Goal: Task Accomplishment & Management: Use online tool/utility

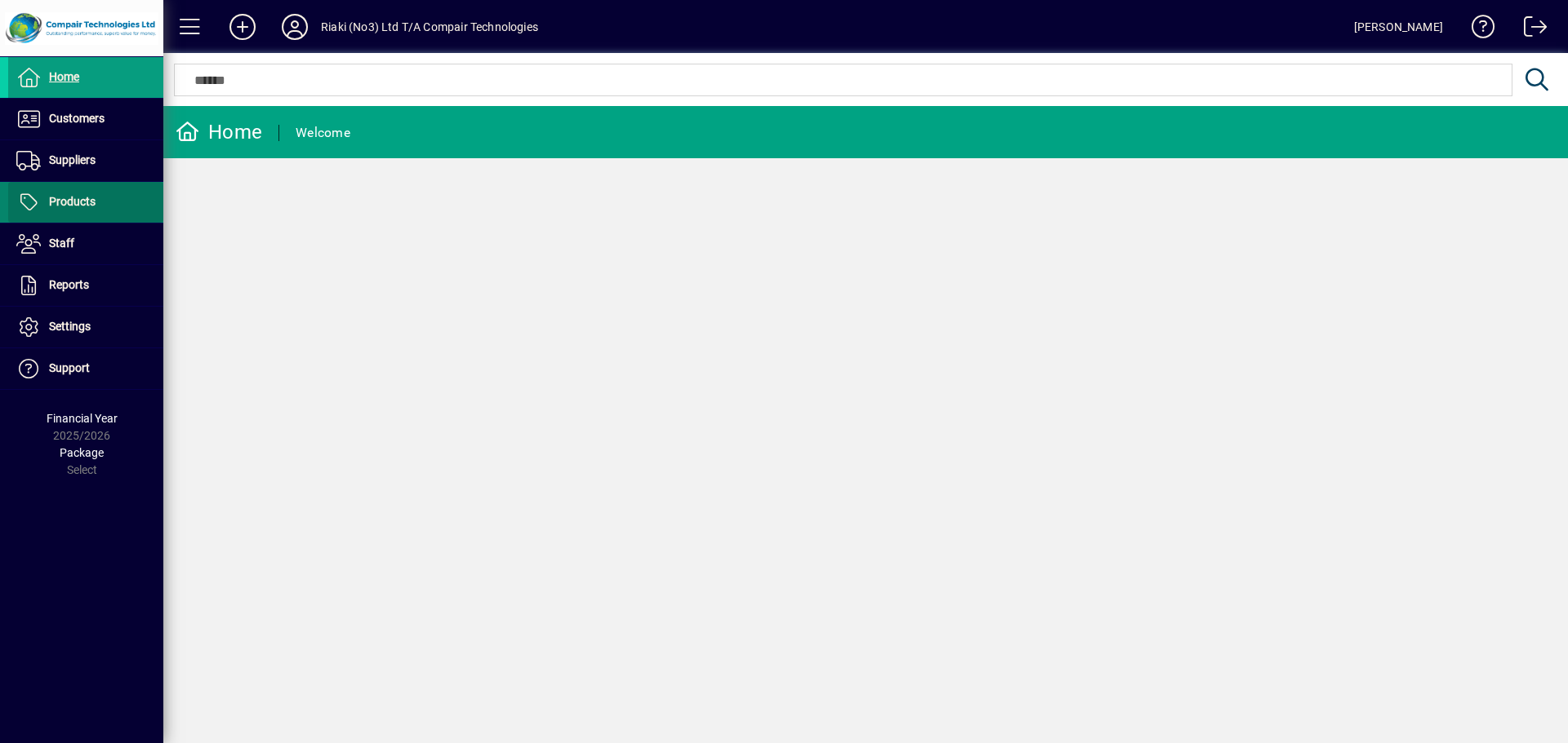
click at [86, 200] on span "Products" at bounding box center [73, 202] width 46 height 14
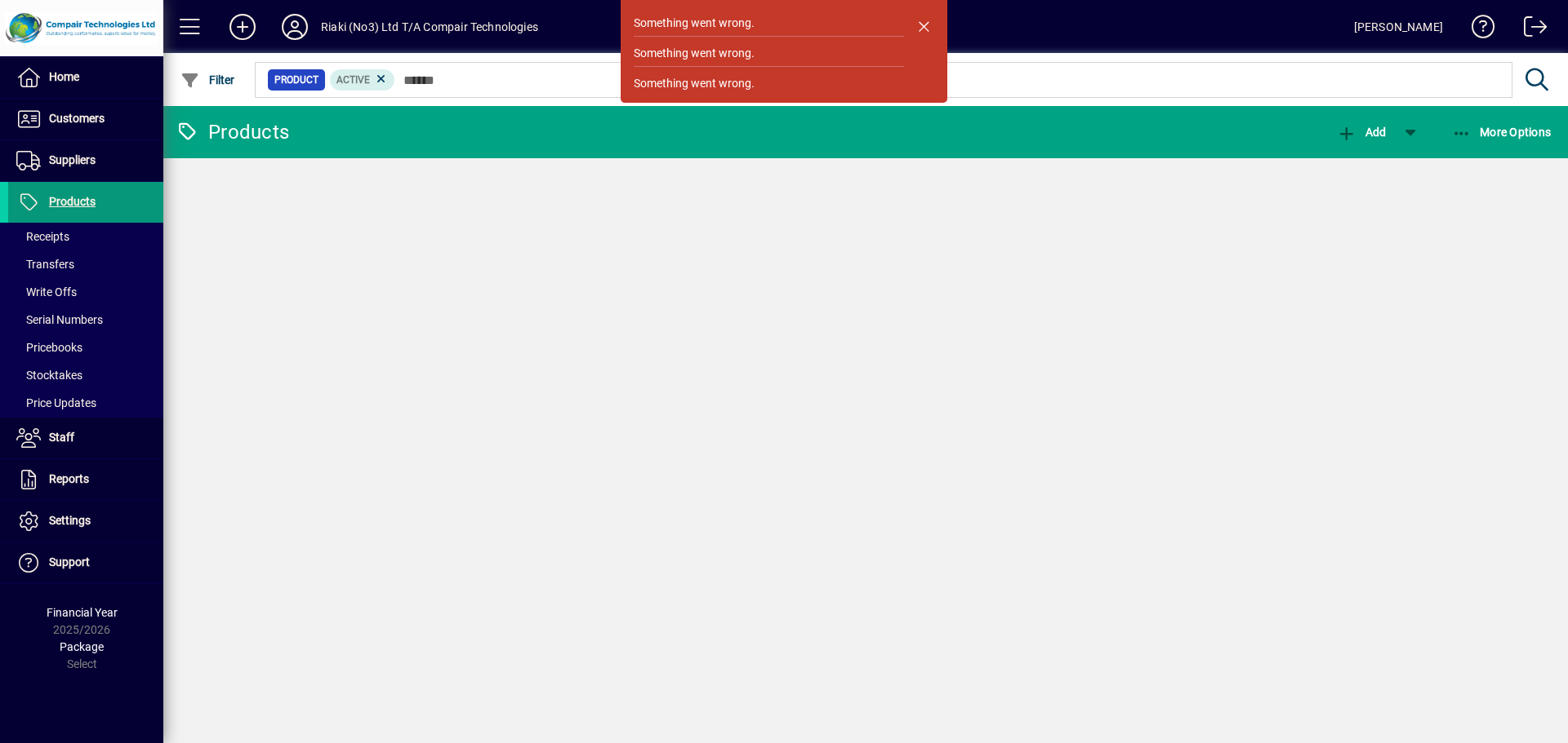
click at [71, 194] on span "Products" at bounding box center [51, 202] width 87 height 19
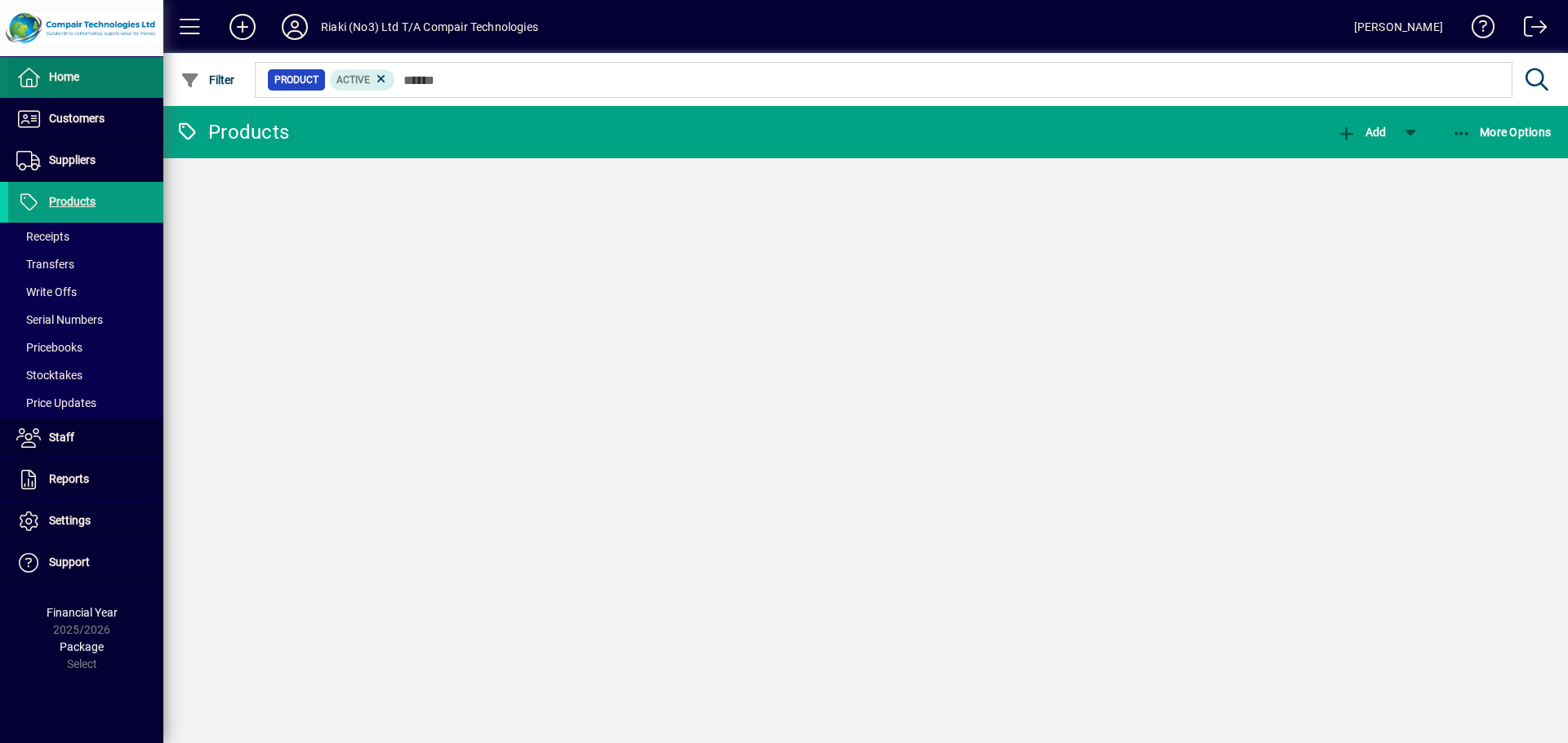
click at [92, 81] on span at bounding box center [85, 77] width 155 height 40
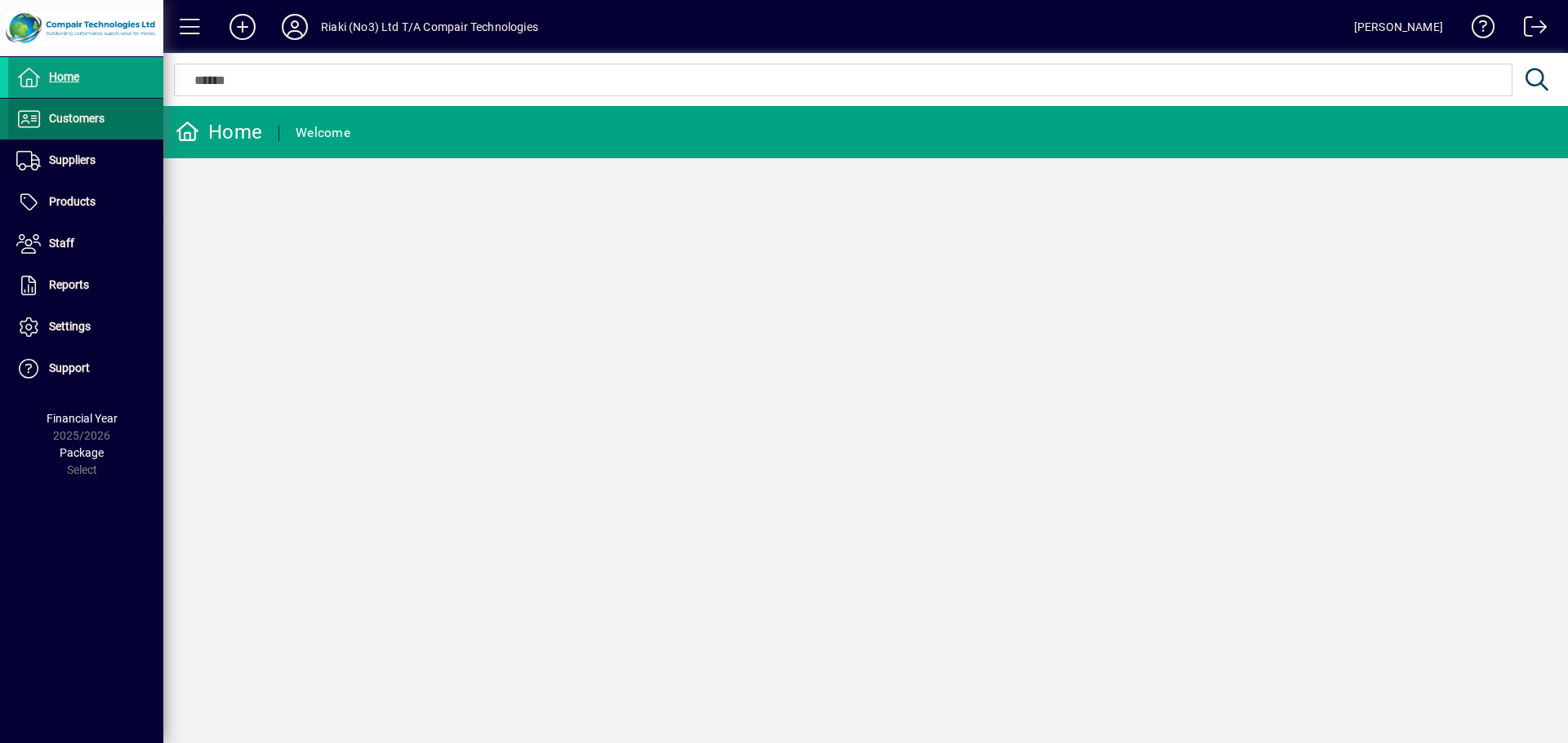
click at [85, 116] on span "Customers" at bounding box center [76, 119] width 55 height 14
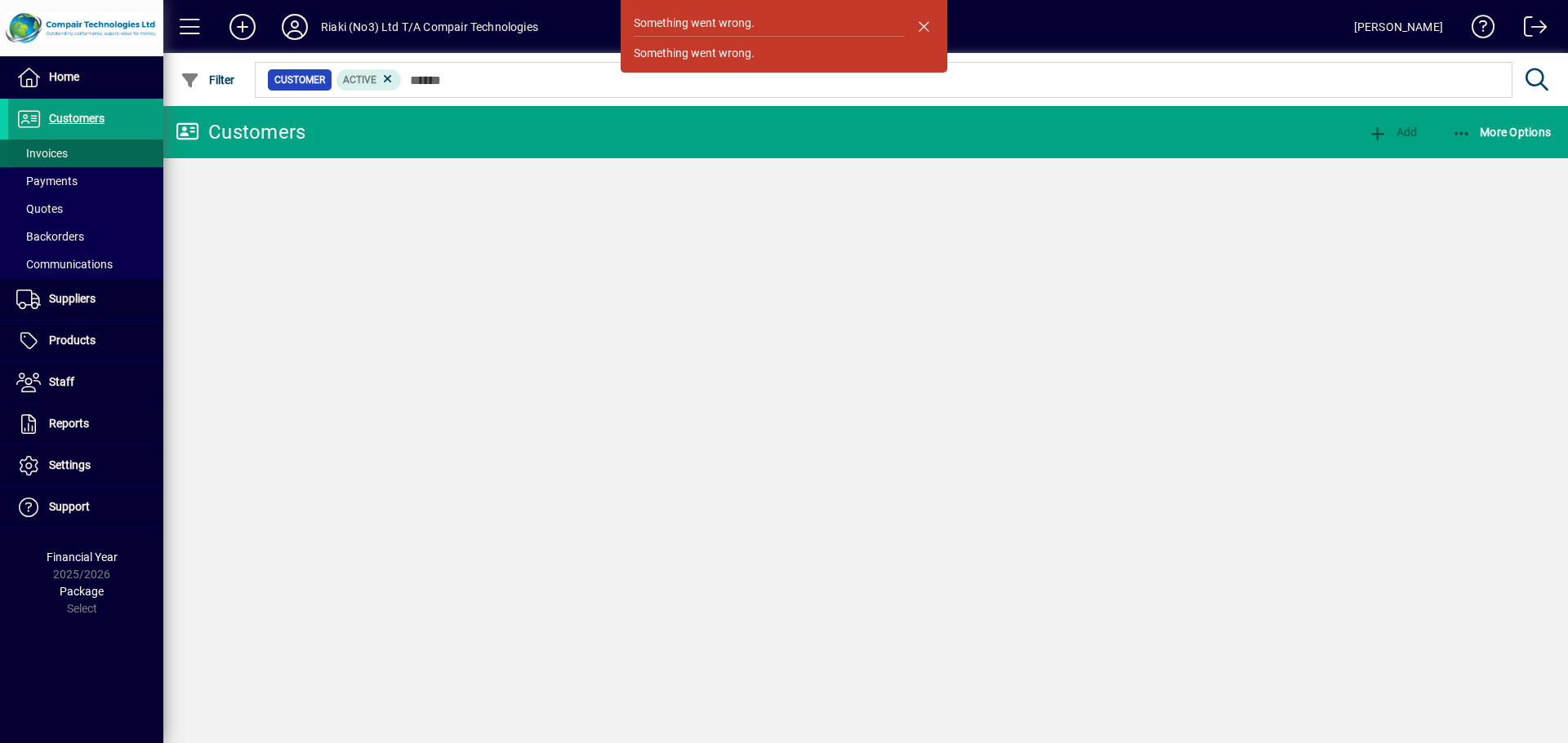
click at [64, 146] on span "Invoices" at bounding box center [38, 154] width 60 height 17
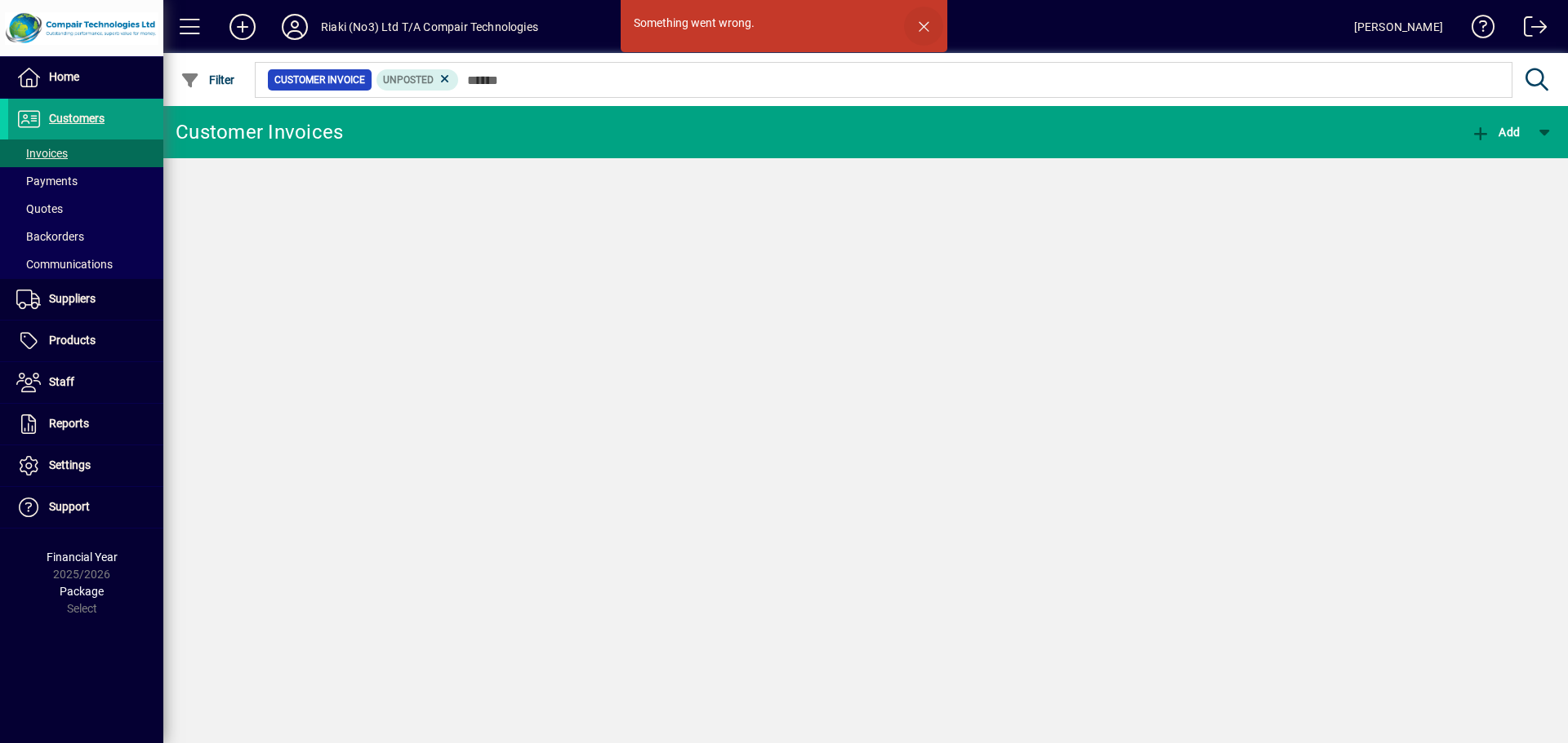
click at [922, 23] on span "button" at bounding box center [923, 26] width 40 height 40
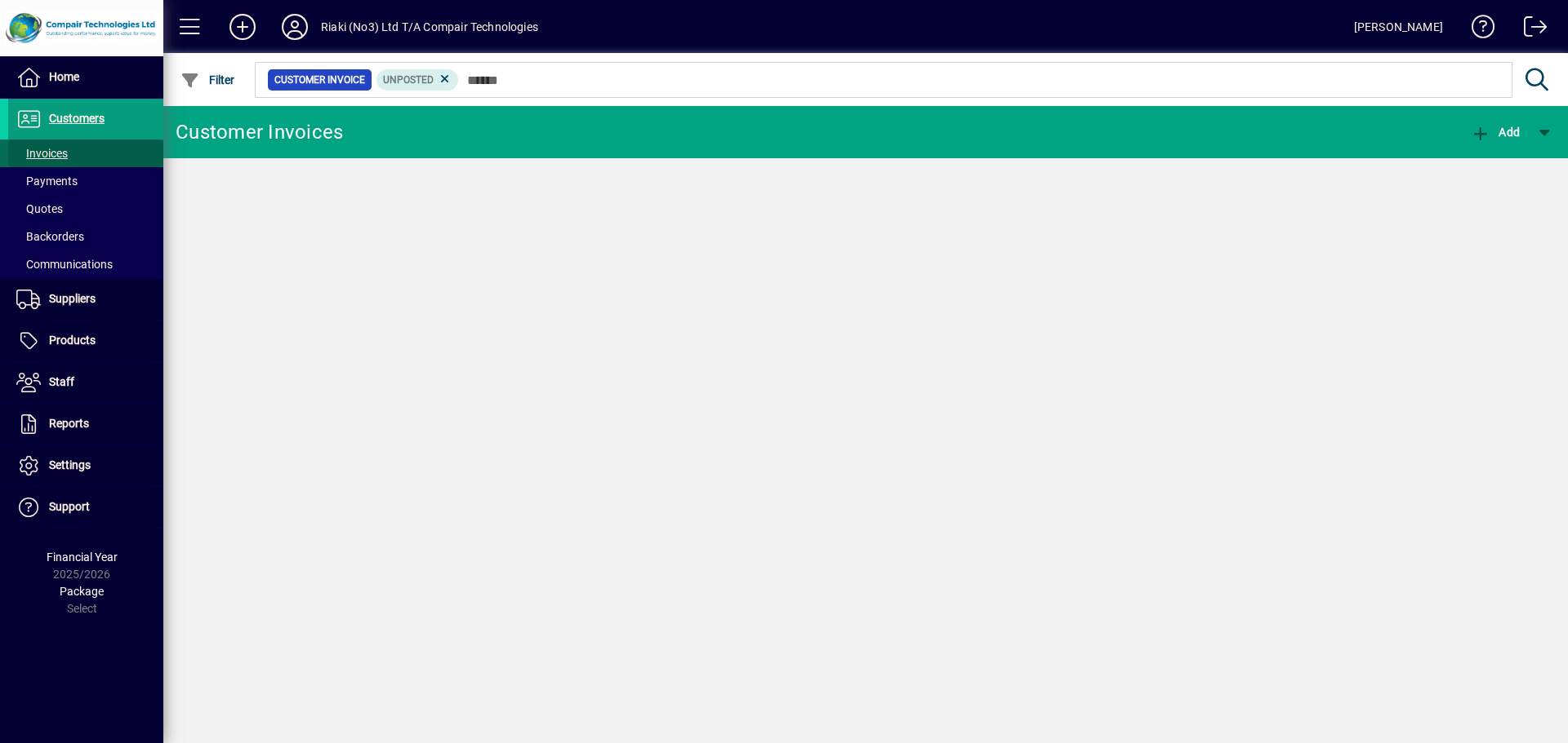
click at [45, 157] on span "Invoices" at bounding box center [42, 154] width 51 height 14
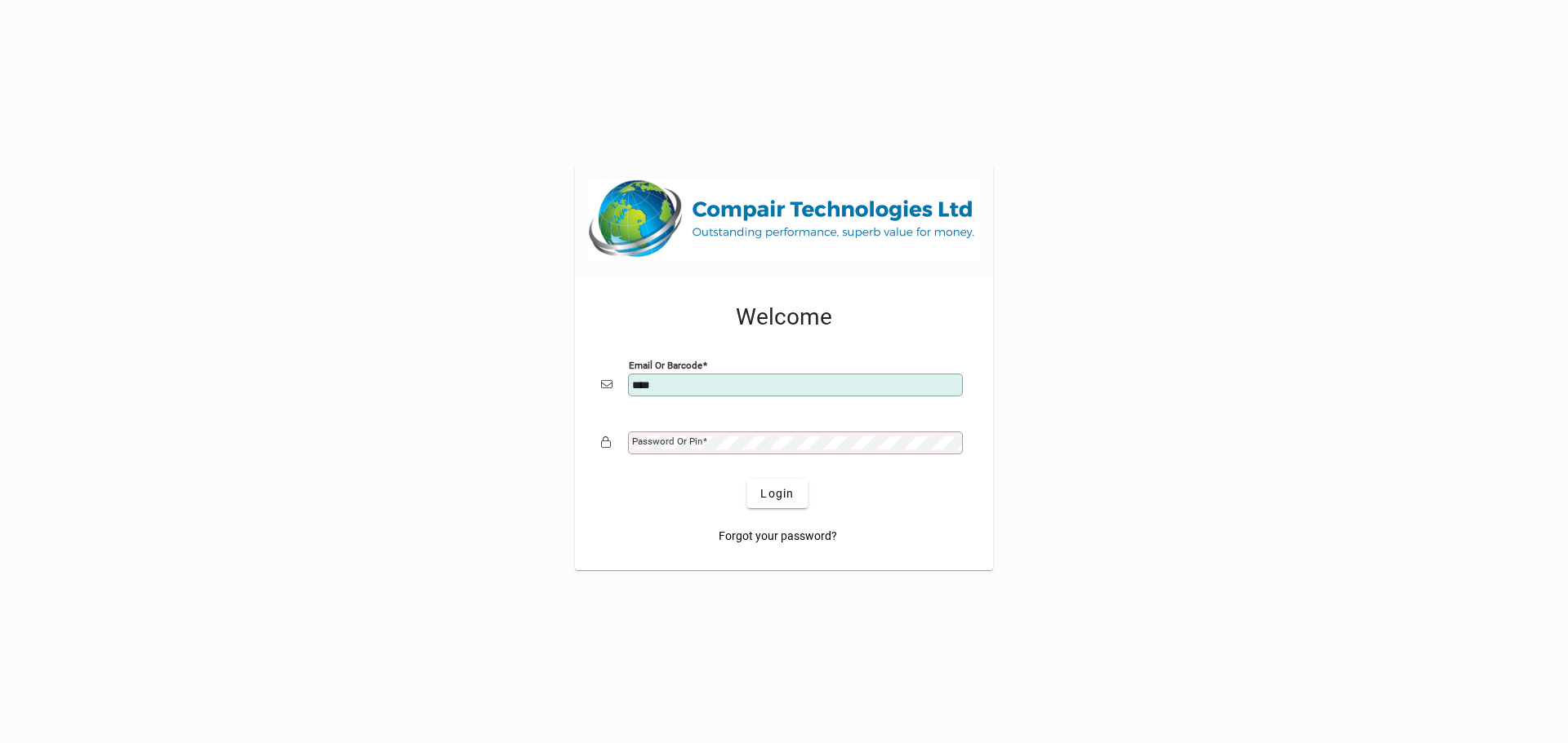
type input "**********"
click at [747, 479] on button "Login" at bounding box center [777, 494] width 60 height 29
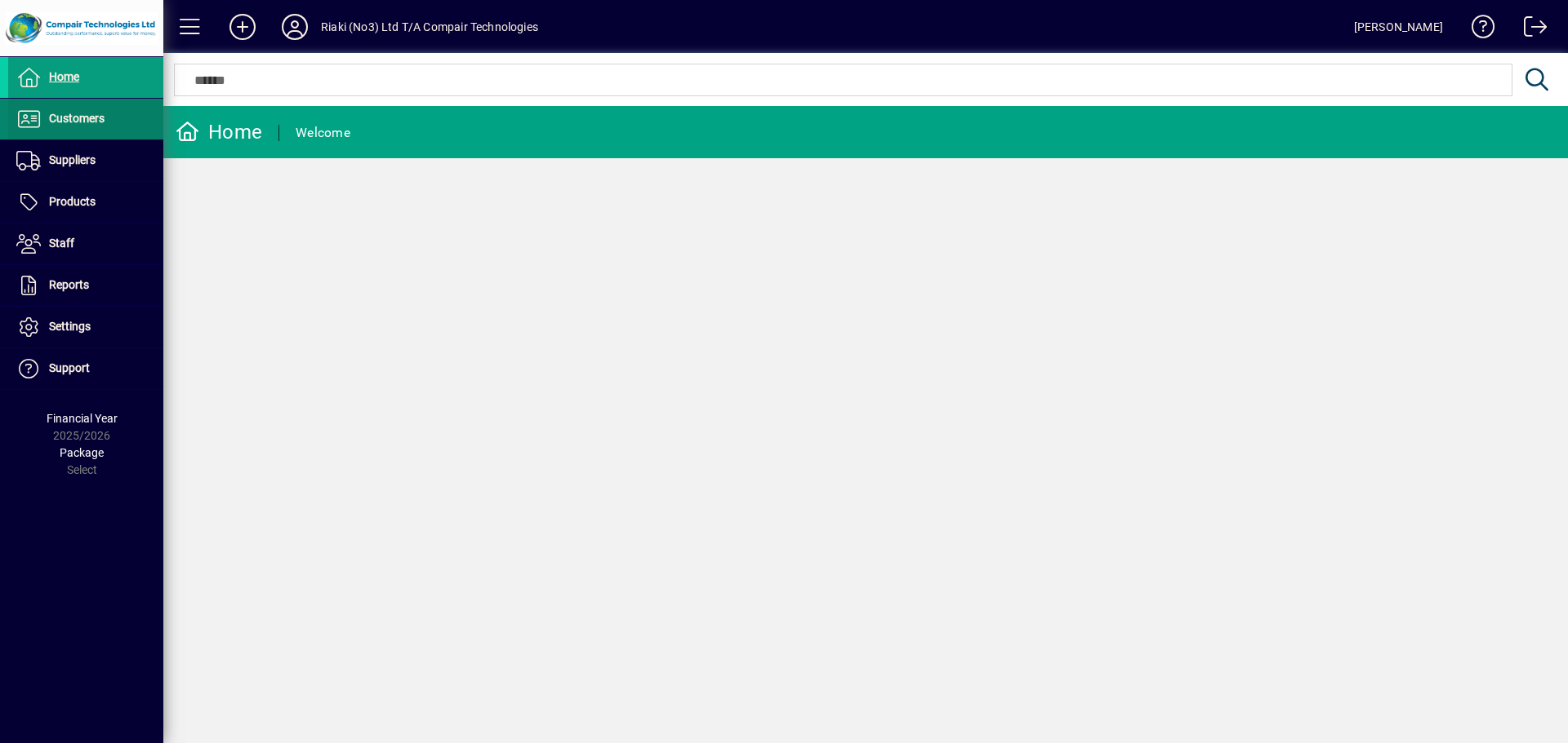
click at [92, 115] on span "Customers" at bounding box center [76, 119] width 55 height 14
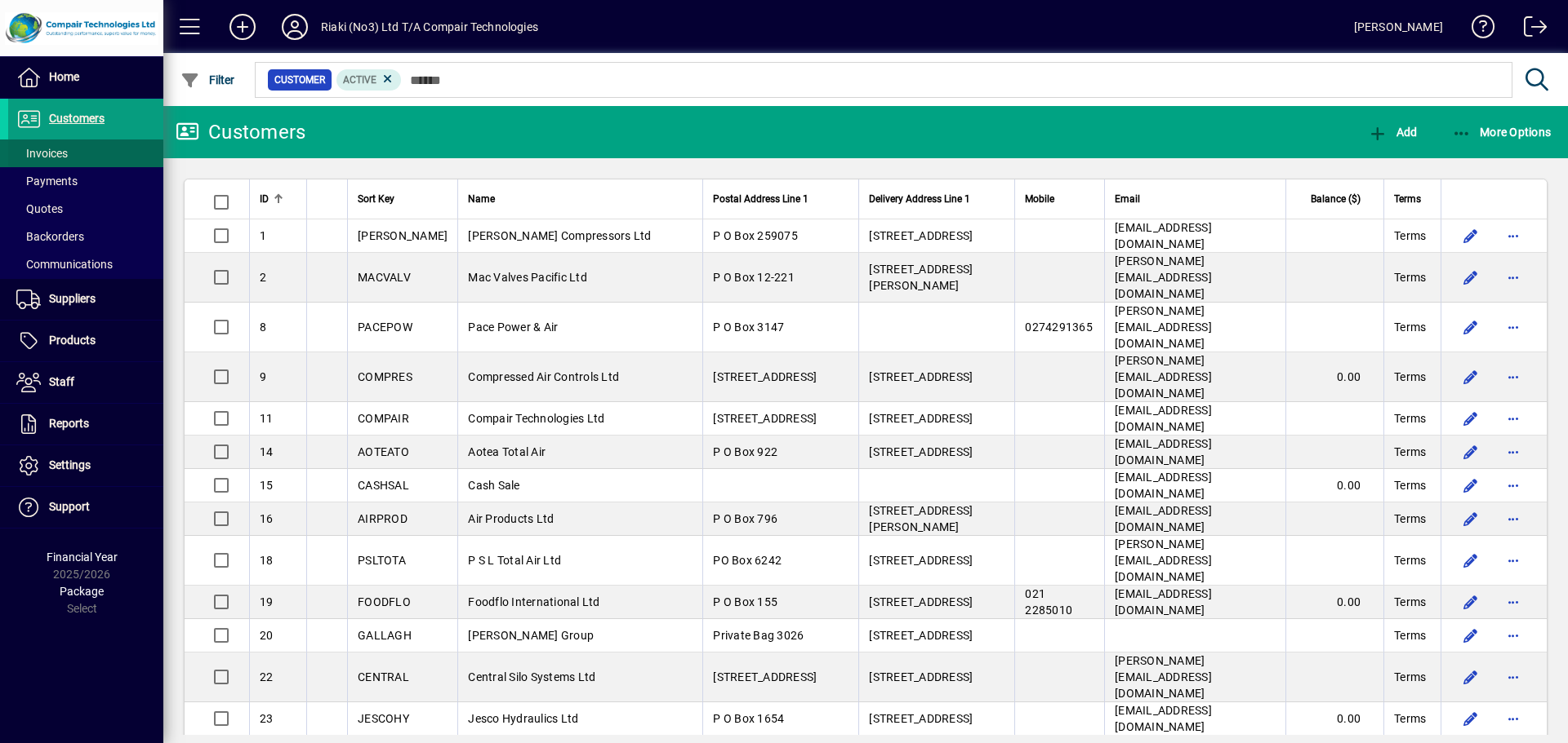
click at [81, 156] on span at bounding box center [85, 154] width 155 height 40
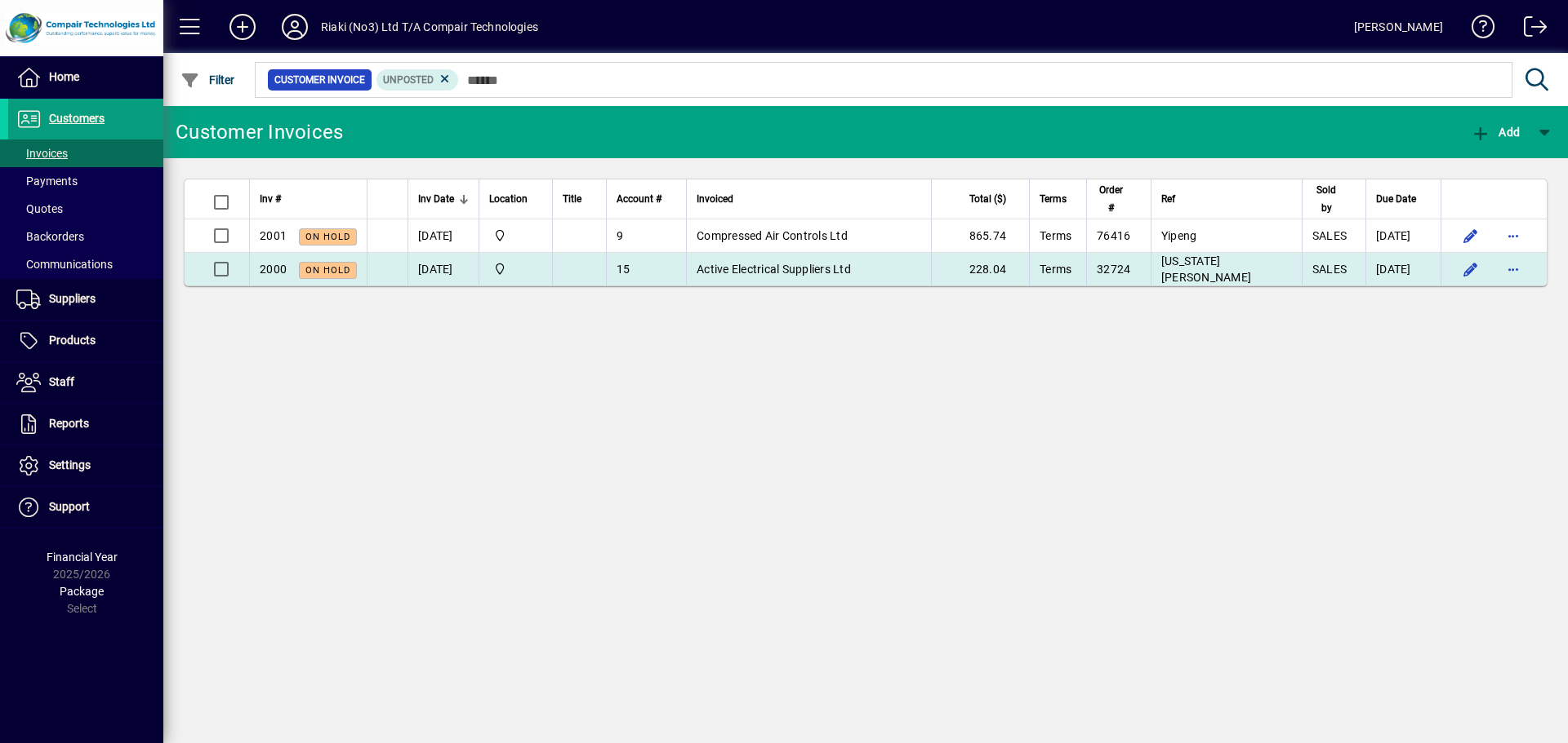
click at [742, 271] on span "Active Electrical Suppliers Ltd" at bounding box center [773, 270] width 155 height 14
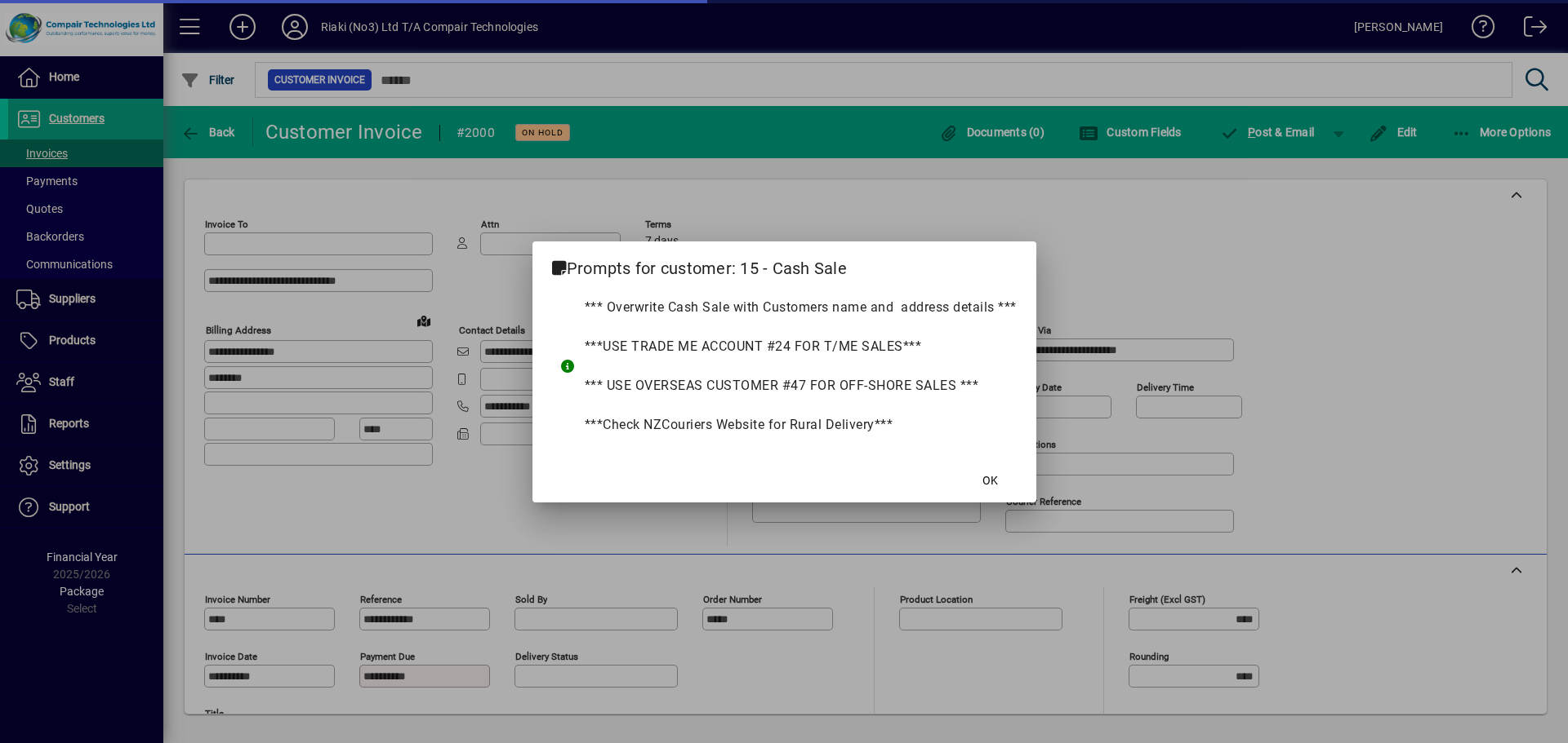
type input "**********"
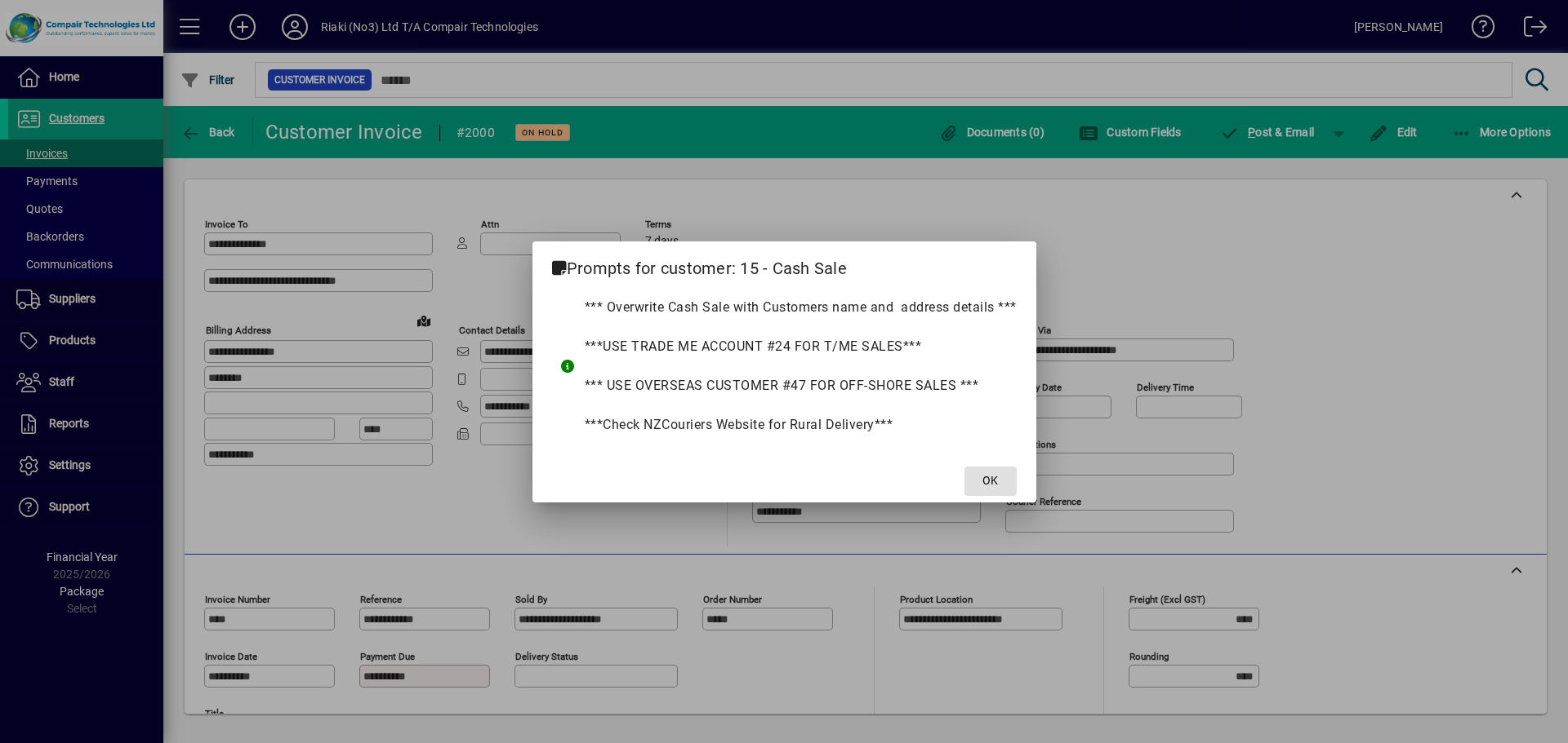
click at [996, 475] on span "OK" at bounding box center [990, 481] width 15 height 17
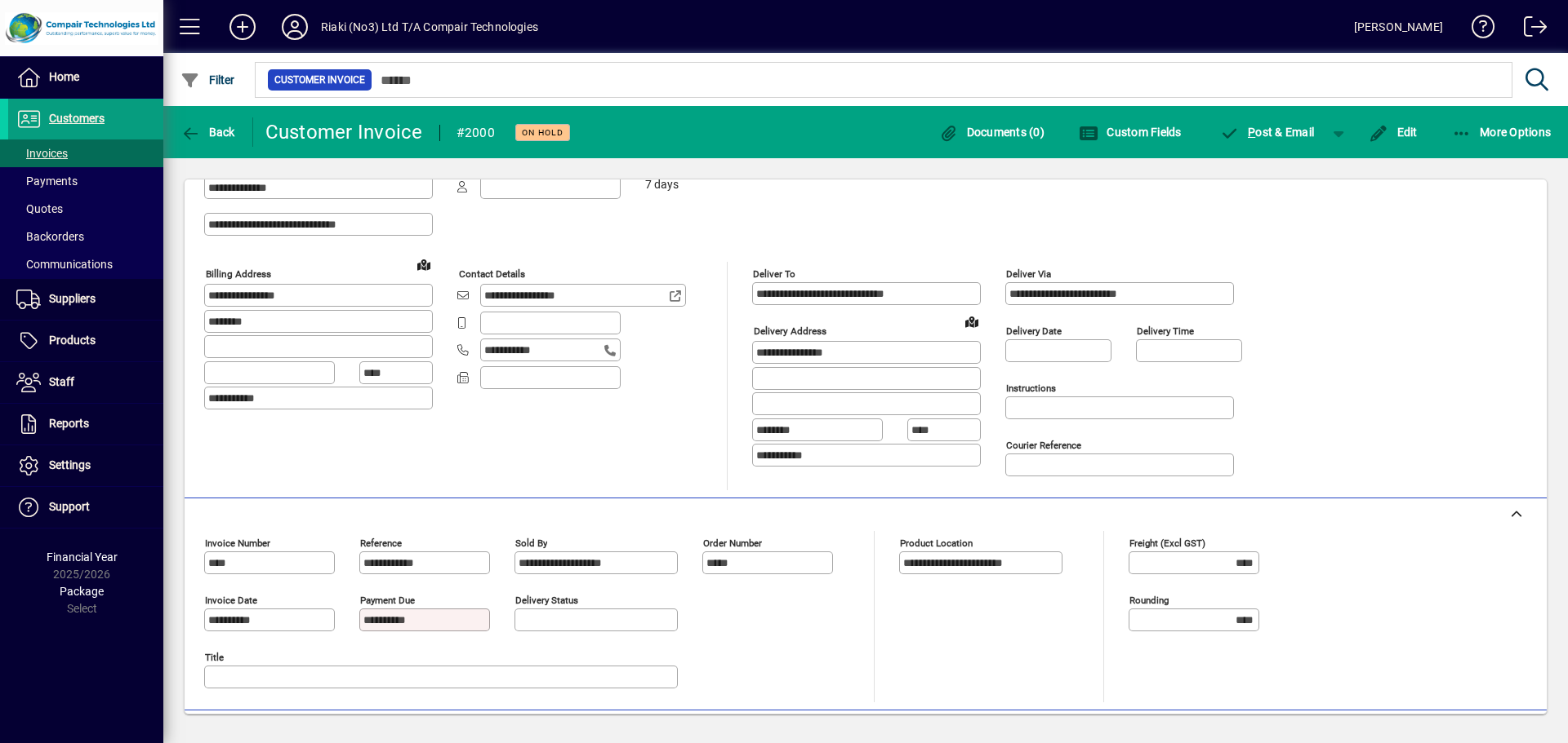
scroll to position [81, 0]
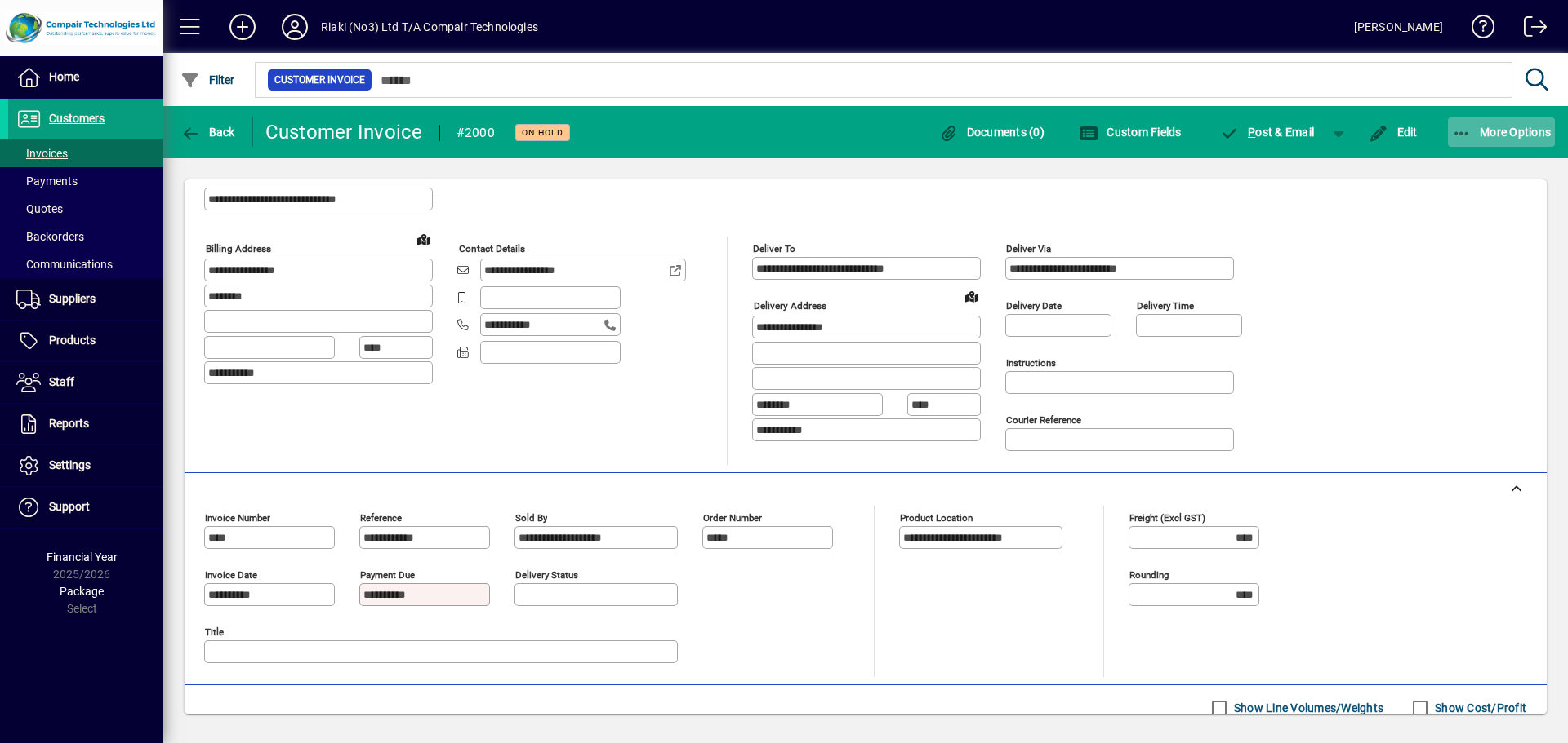
click at [1460, 133] on icon "button" at bounding box center [1462, 133] width 20 height 16
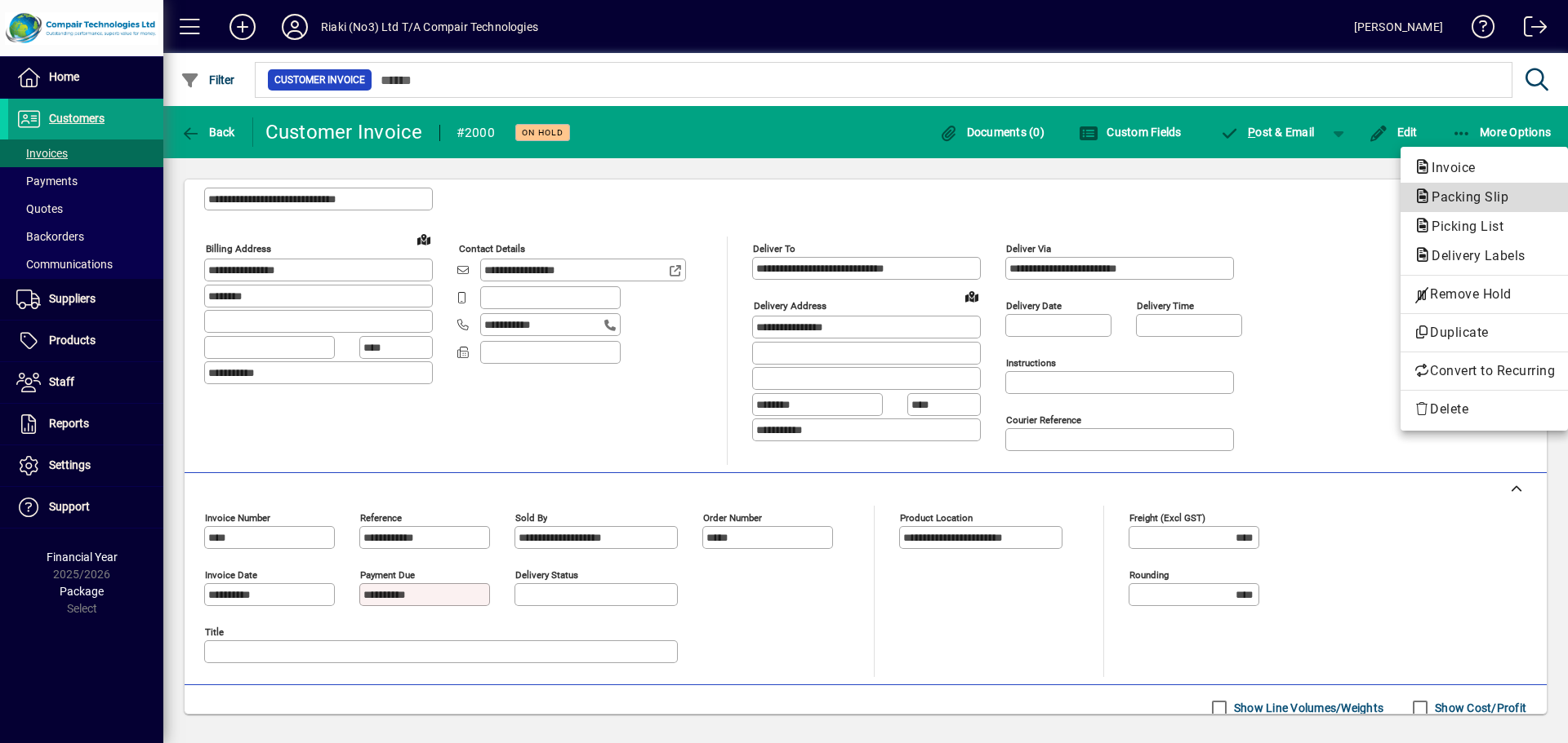
click at [1467, 200] on span "Packing Slip" at bounding box center [1465, 197] width 102 height 15
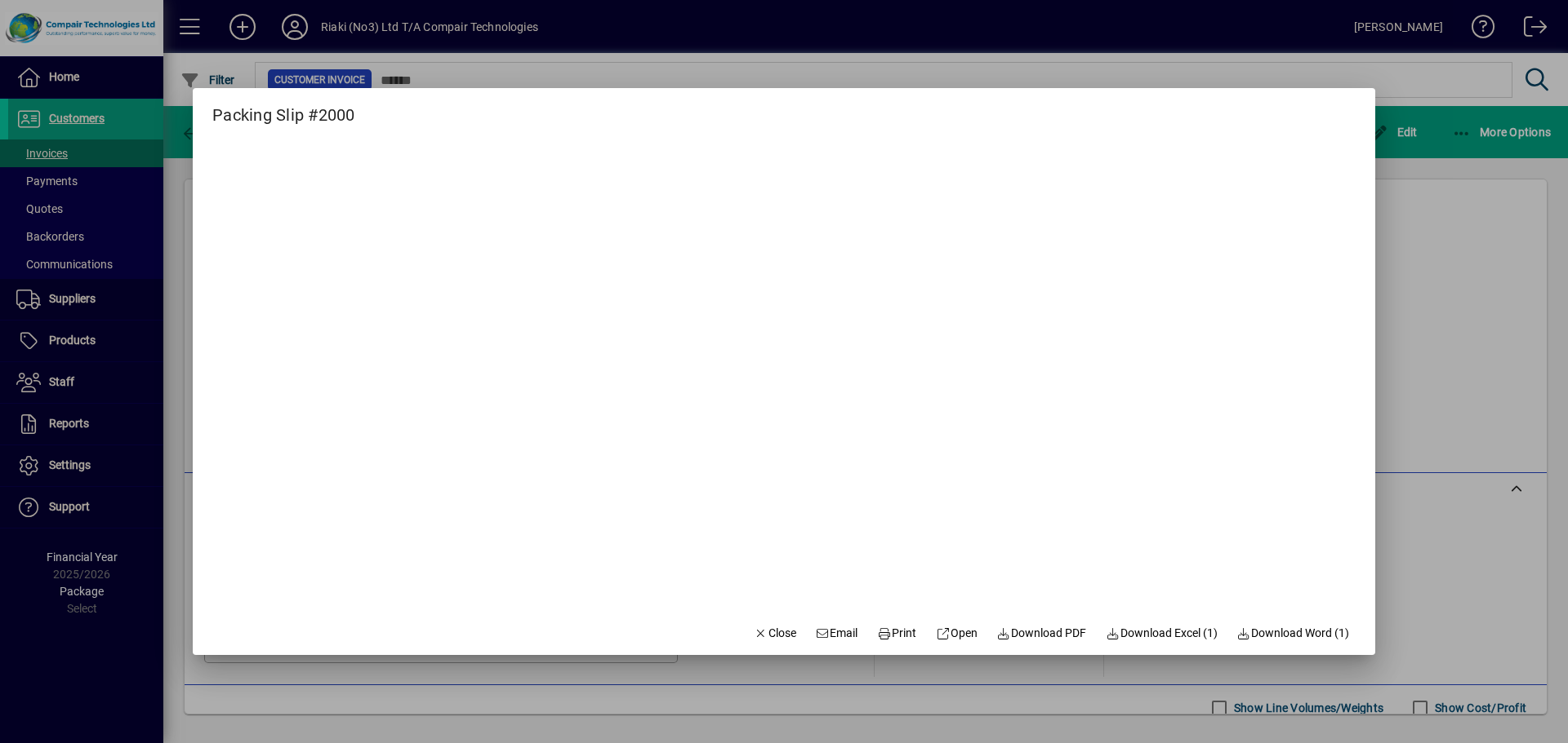
click at [1453, 293] on div at bounding box center [784, 371] width 1568 height 743
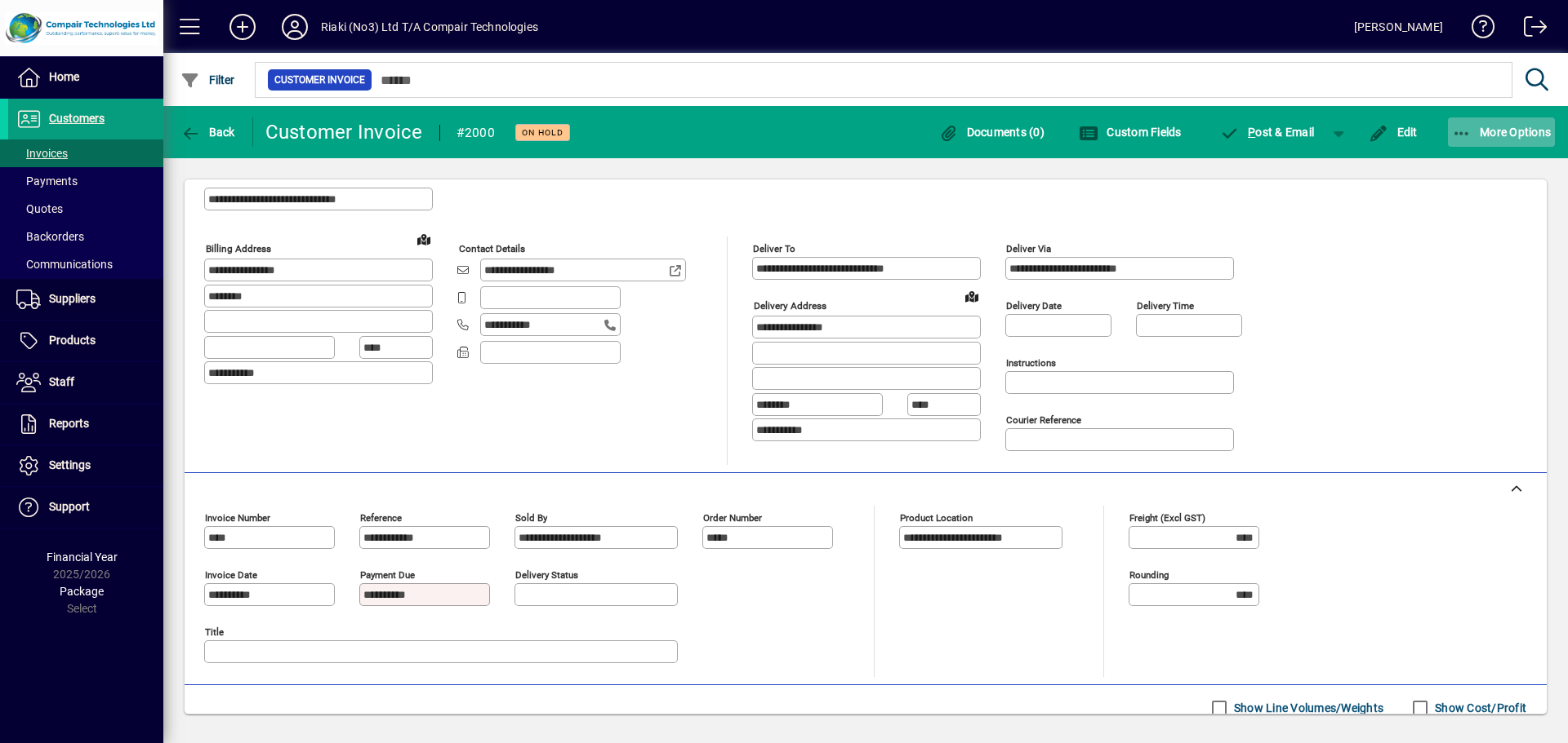
click at [1462, 129] on icon "button" at bounding box center [1462, 133] width 20 height 16
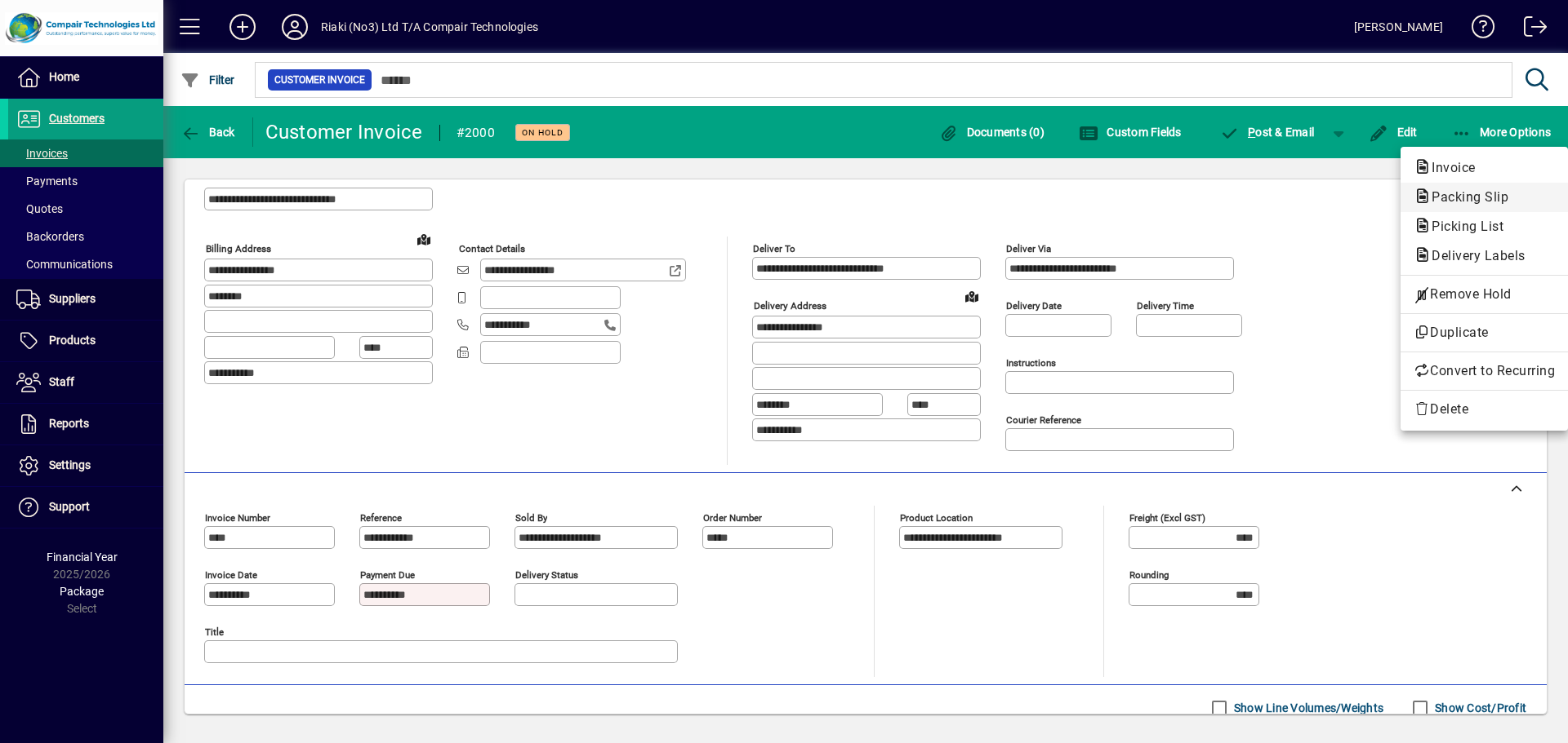
click at [1458, 194] on span "Packing Slip" at bounding box center [1465, 197] width 102 height 15
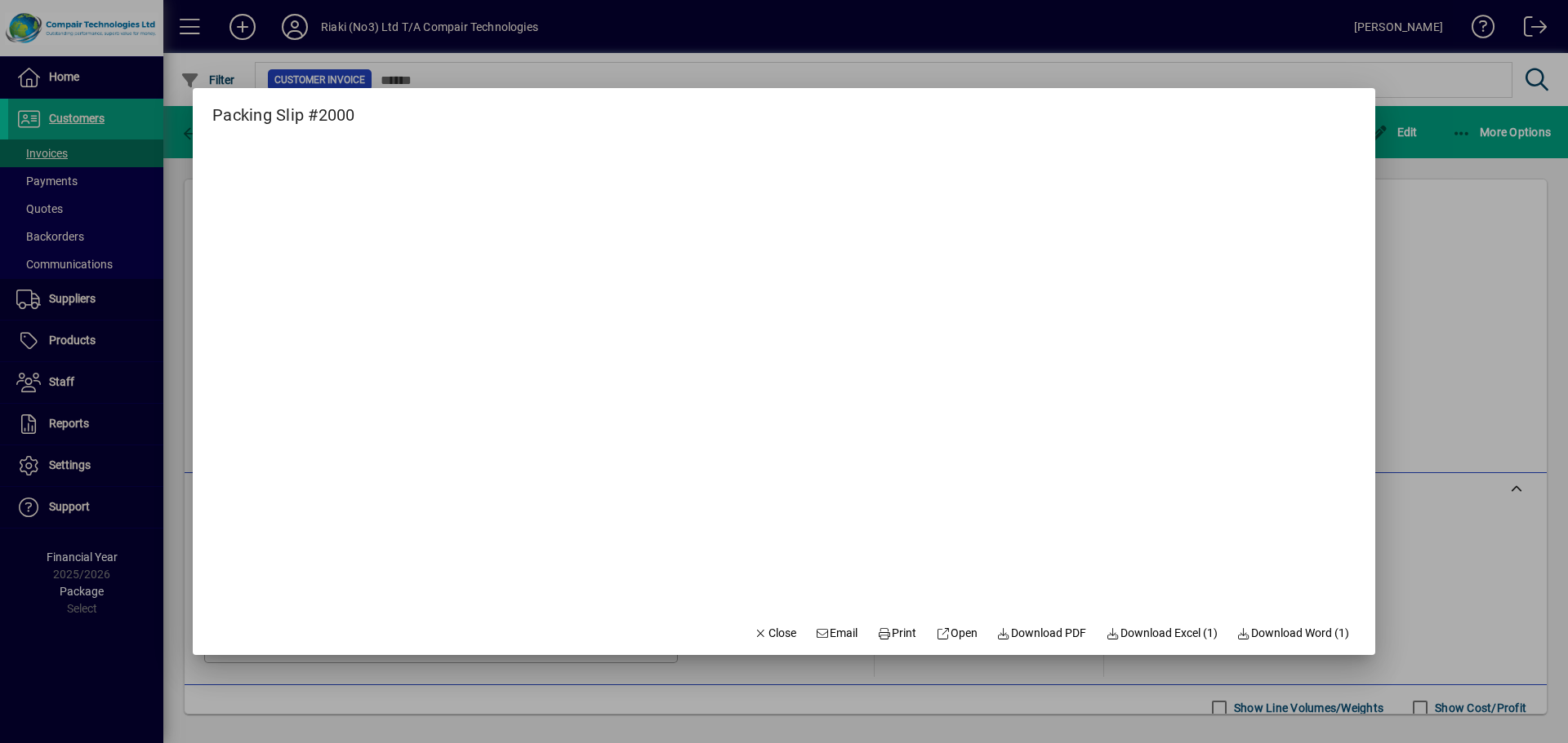
click at [1426, 202] on div at bounding box center [784, 371] width 1568 height 743
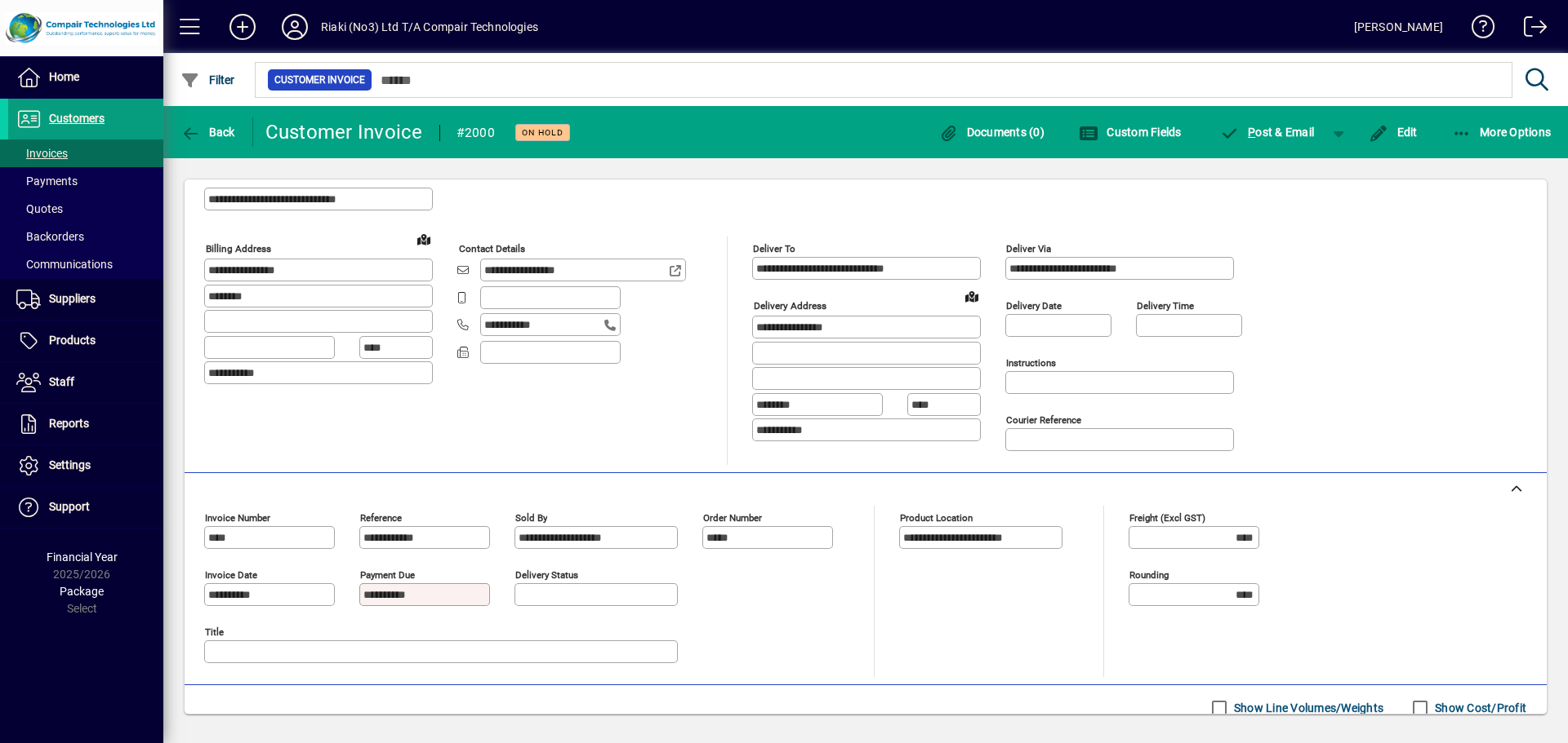
scroll to position [0, 0]
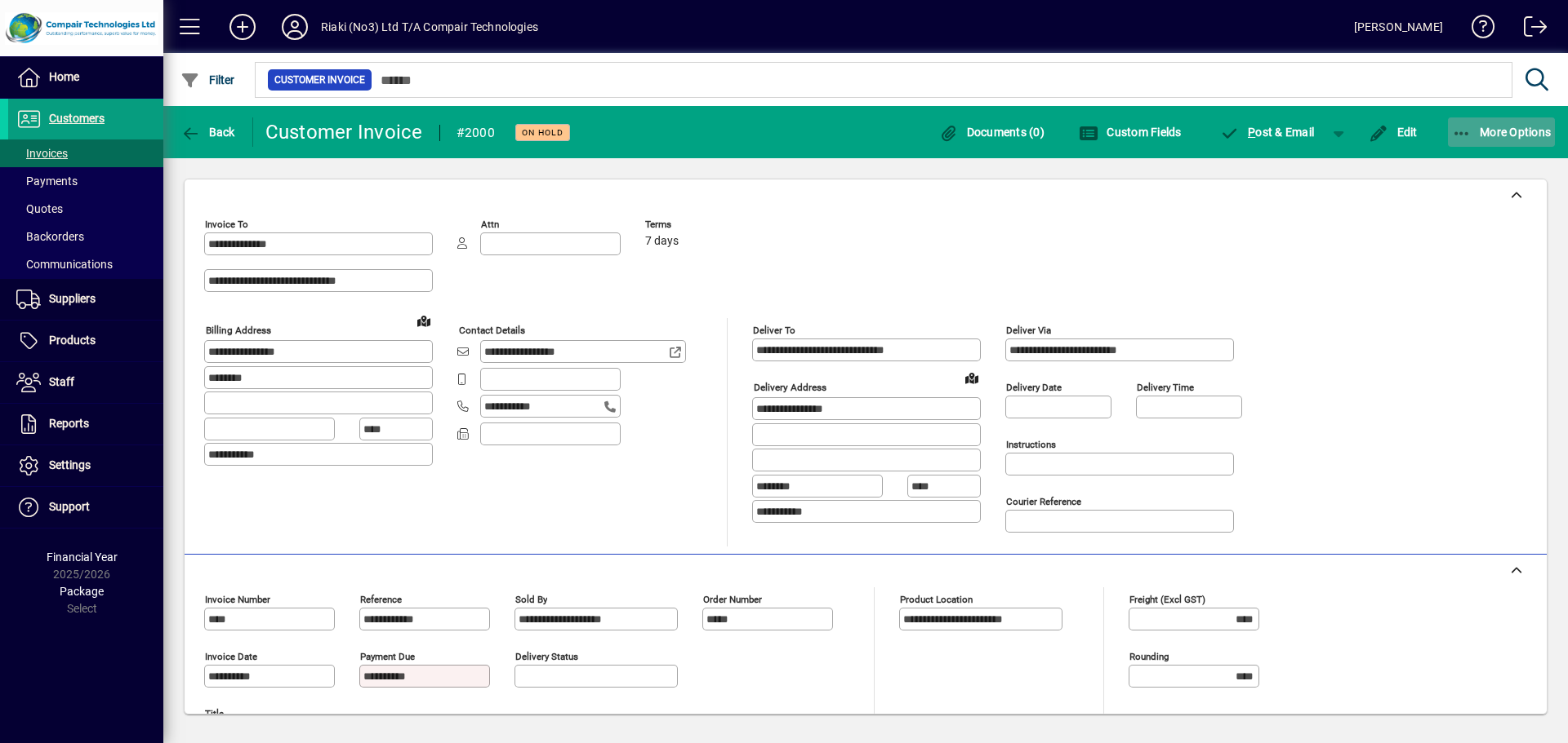
click at [1453, 131] on icon "button" at bounding box center [1462, 133] width 20 height 16
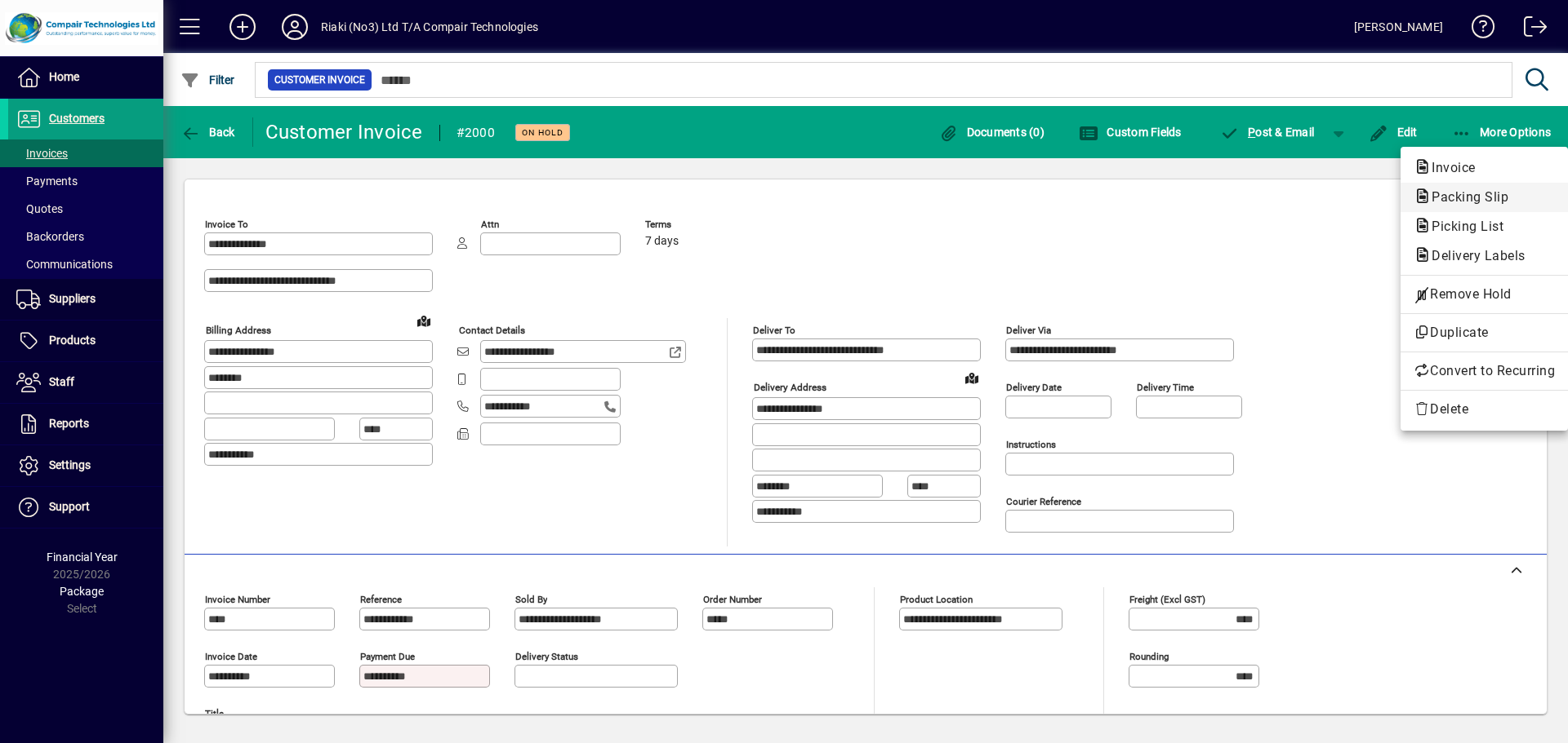
click at [1453, 195] on span "Packing Slip" at bounding box center [1465, 197] width 102 height 15
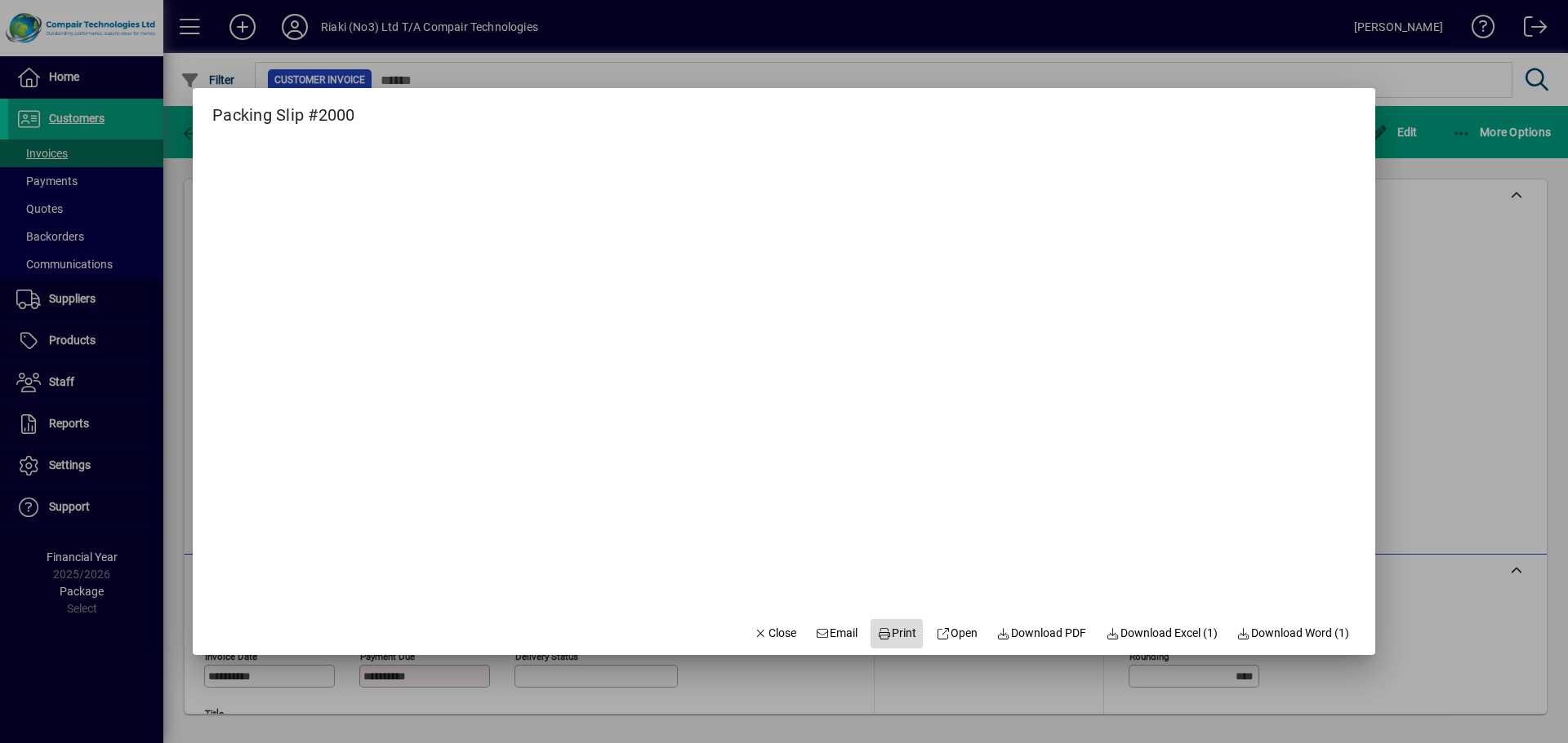
click at [891, 635] on span "Print" at bounding box center [896, 634] width 40 height 17
click at [943, 72] on div at bounding box center [784, 371] width 1568 height 743
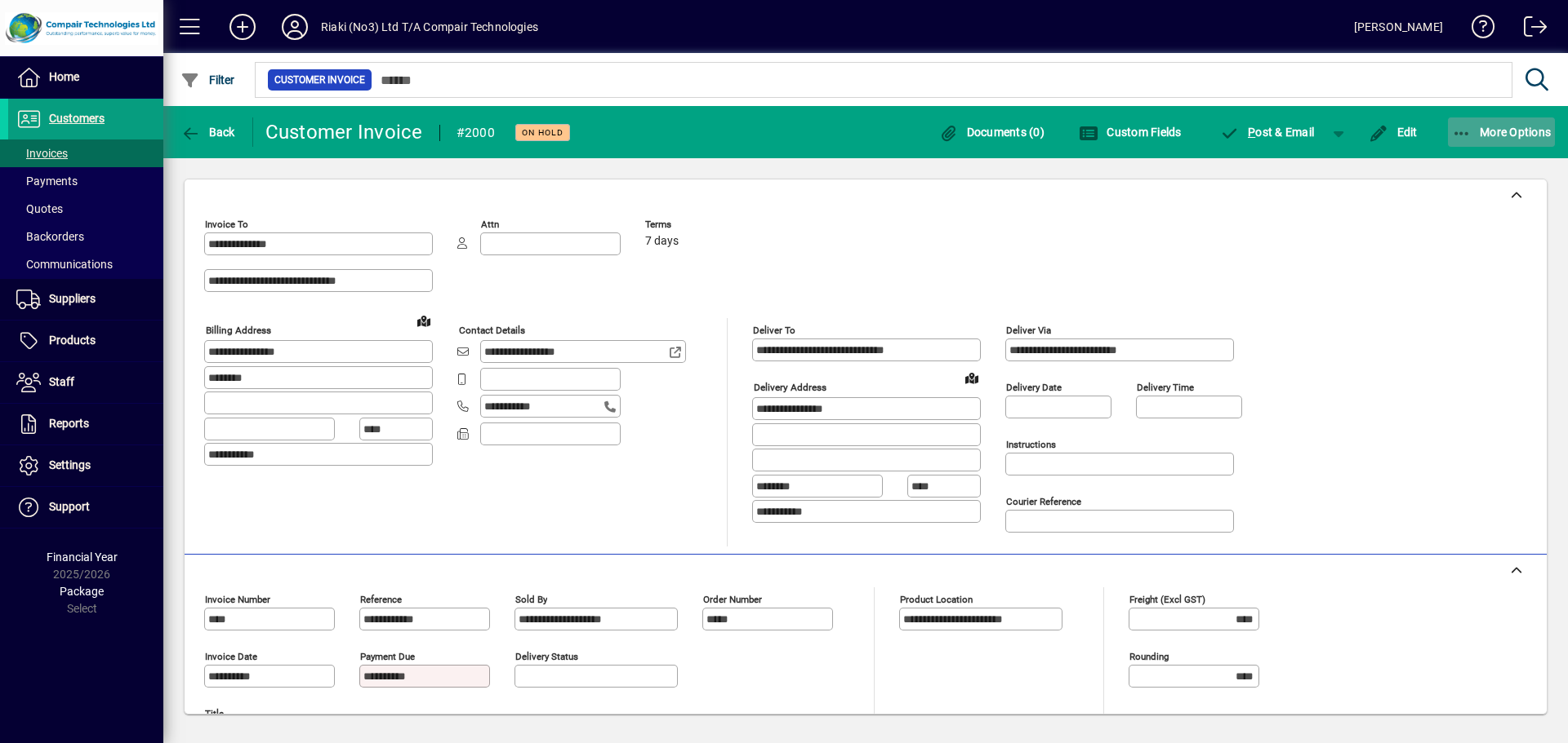
click at [1460, 123] on span "button" at bounding box center [1500, 132] width 107 height 40
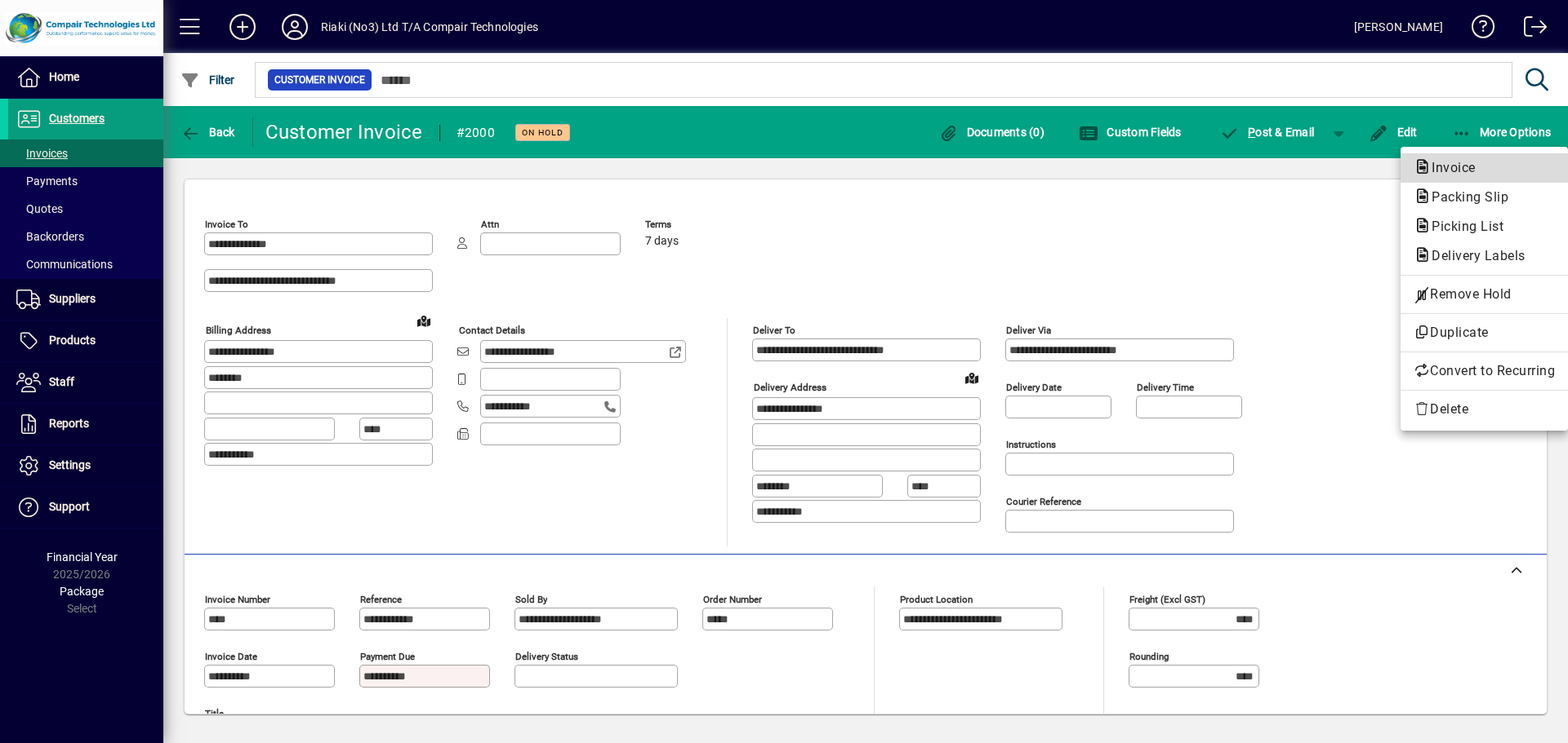
click at [1444, 171] on span "Invoice" at bounding box center [1448, 168] width 71 height 15
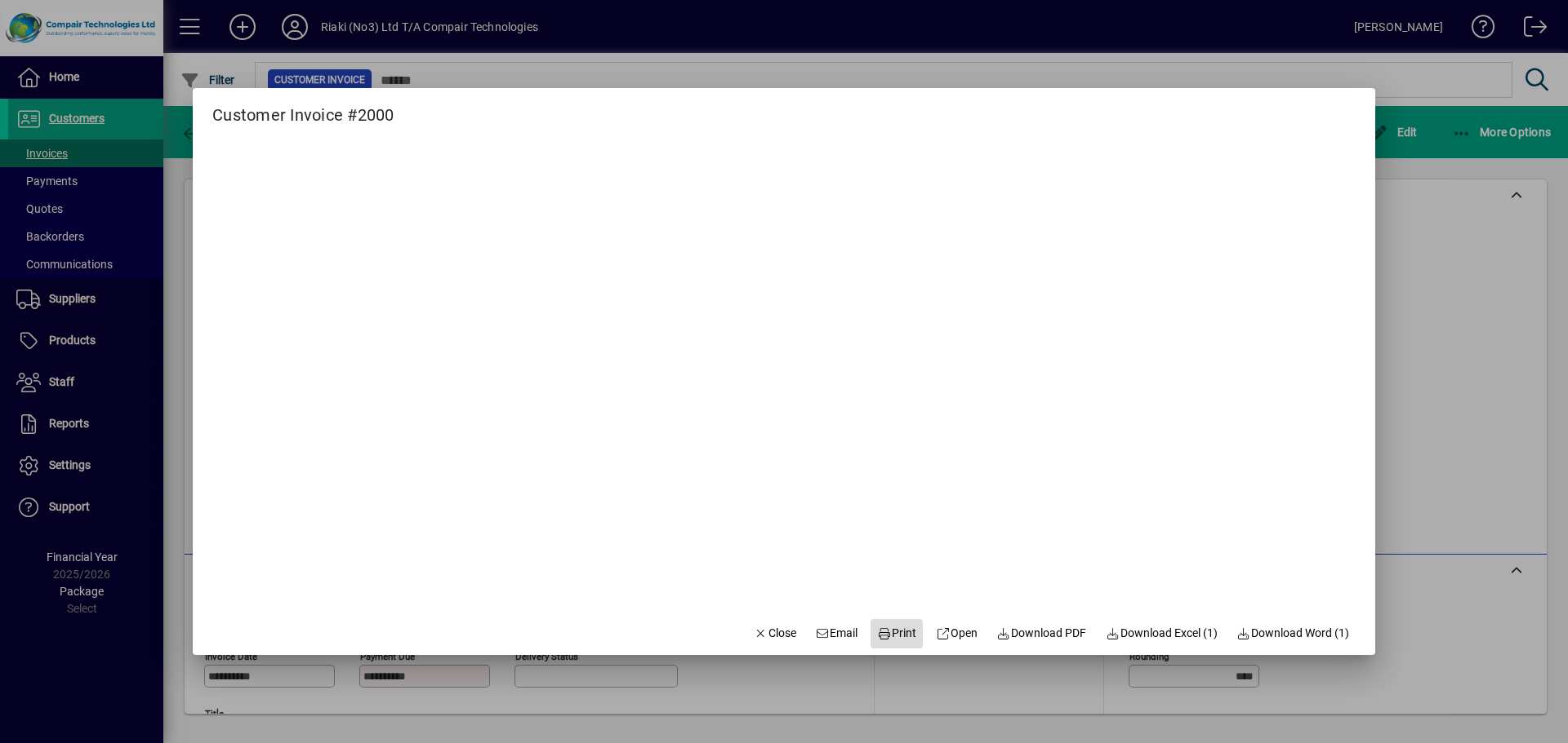
click at [896, 638] on span "Print" at bounding box center [896, 634] width 40 height 17
click at [65, 75] on div at bounding box center [784, 371] width 1568 height 743
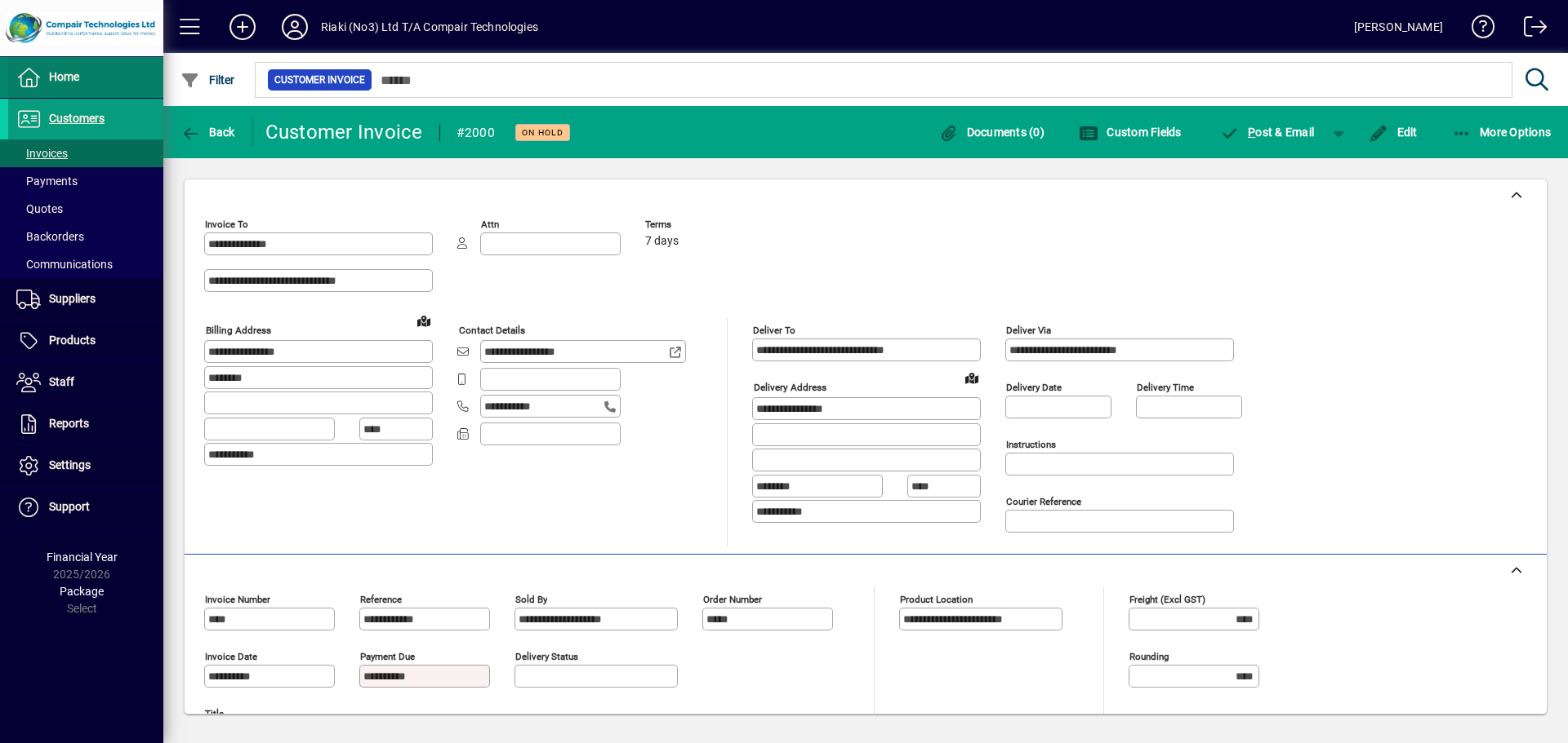
click at [65, 75] on span "Home" at bounding box center [64, 77] width 30 height 14
